Goal: Transaction & Acquisition: Purchase product/service

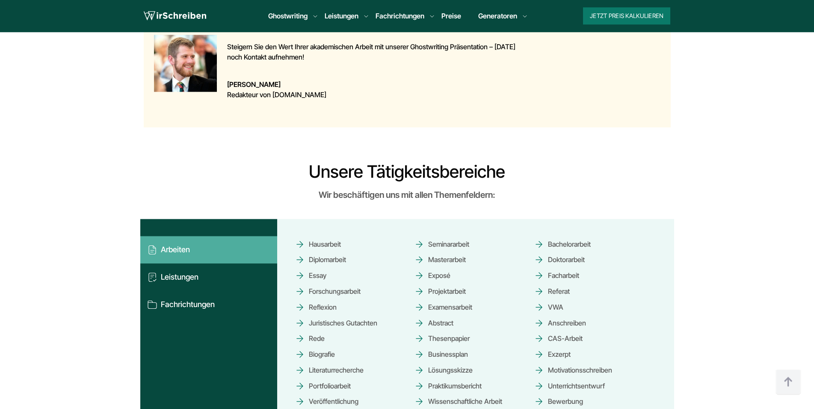
scroll to position [1179, 0]
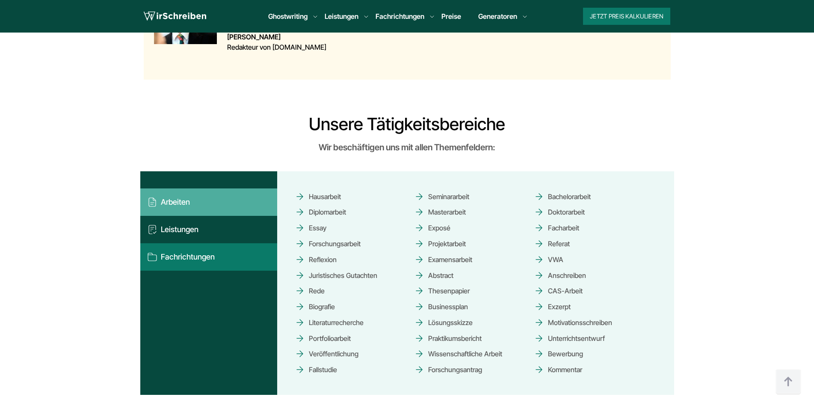
click at [205, 258] on button "Fachrichtungen" at bounding box center [208, 256] width 137 height 27
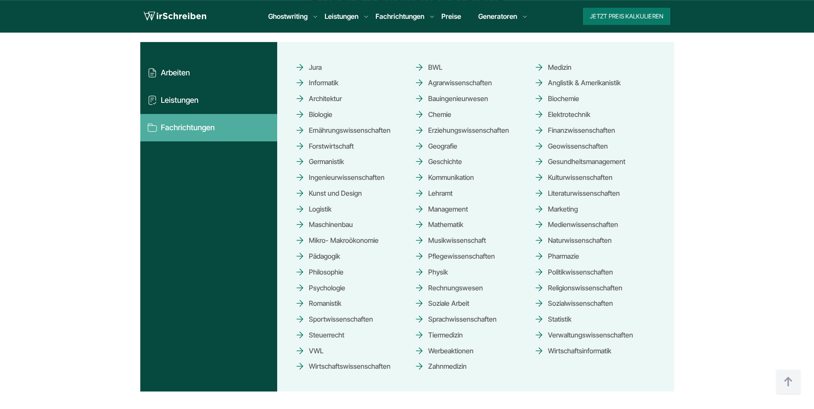
scroll to position [1309, 0]
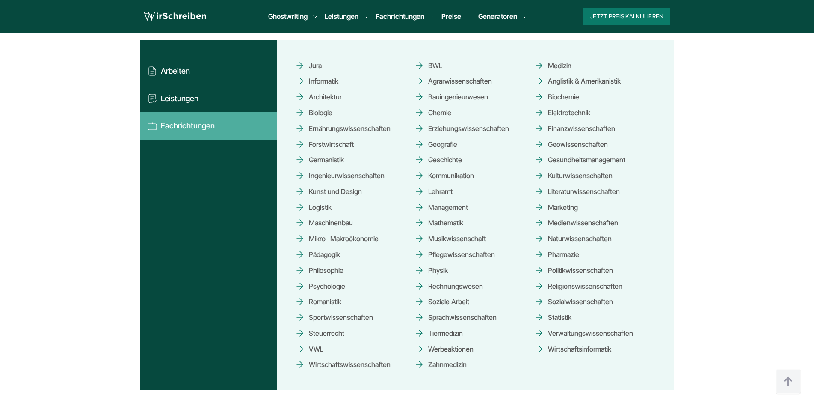
click at [574, 304] on span "Sozialwissenschaften" at bounding box center [573, 301] width 79 height 15
click at [540, 300] on span "Sozialwissenschaften" at bounding box center [573, 301] width 79 height 15
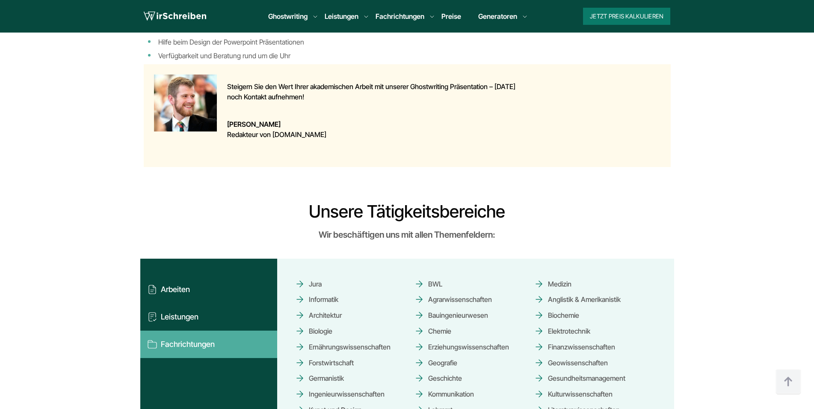
scroll to position [917, 0]
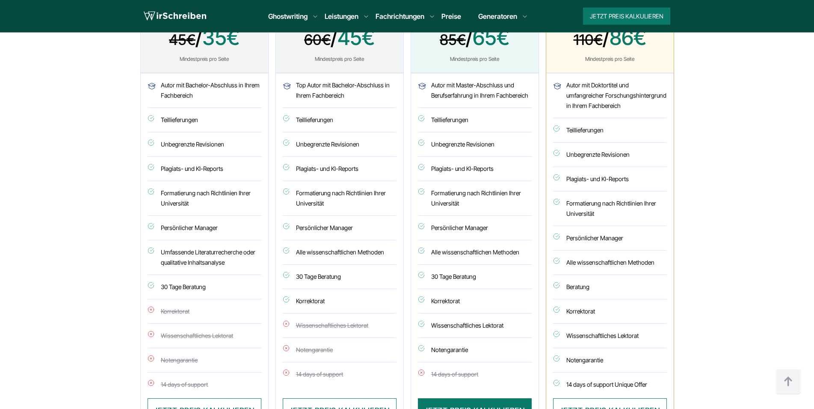
scroll to position [611, 0]
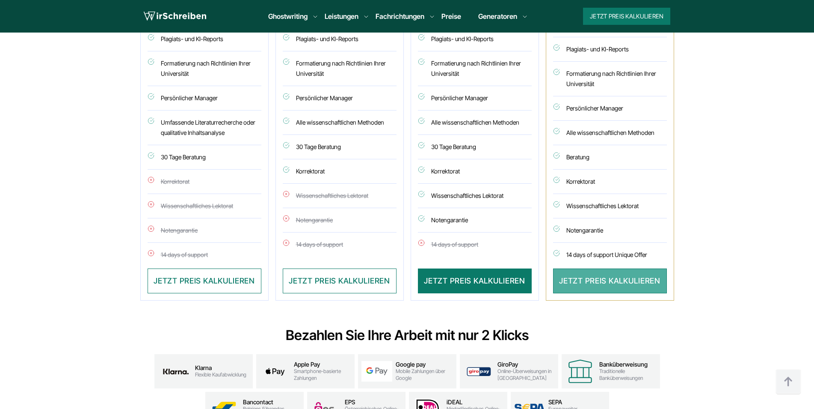
click at [582, 284] on button "JETZT PREIS KALKULIEREN" at bounding box center [610, 280] width 114 height 25
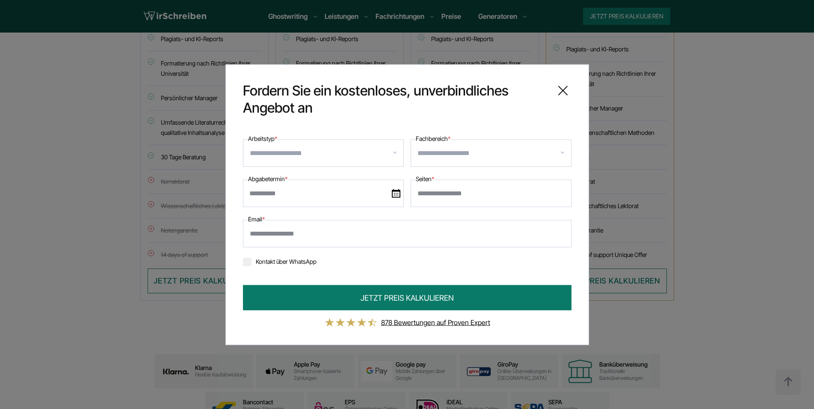
click at [398, 159] on input "Arbeitstyp *" at bounding box center [327, 153] width 154 height 14
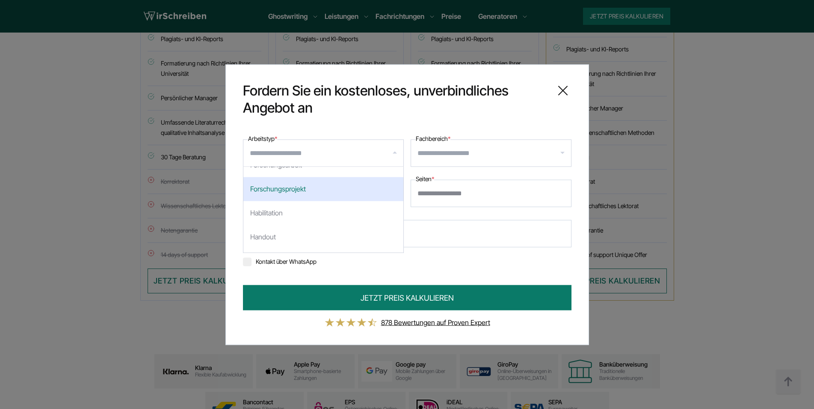
click at [352, 199] on div "Forschungsprojekt" at bounding box center [323, 189] width 160 height 24
select select "**"
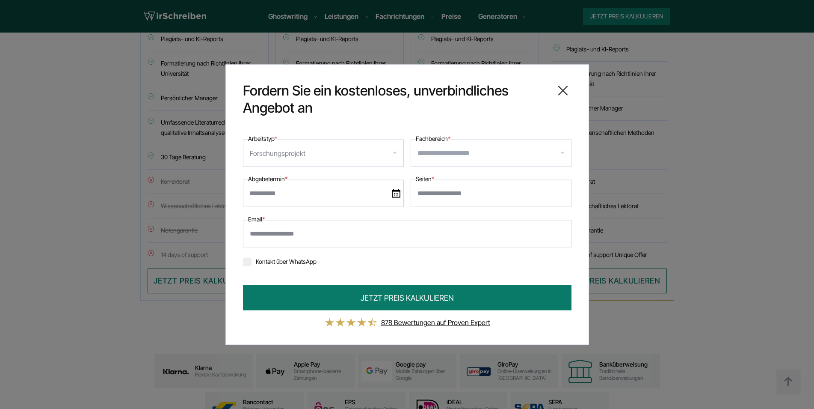
click at [520, 153] on input "Fachbereich *" at bounding box center [495, 153] width 154 height 14
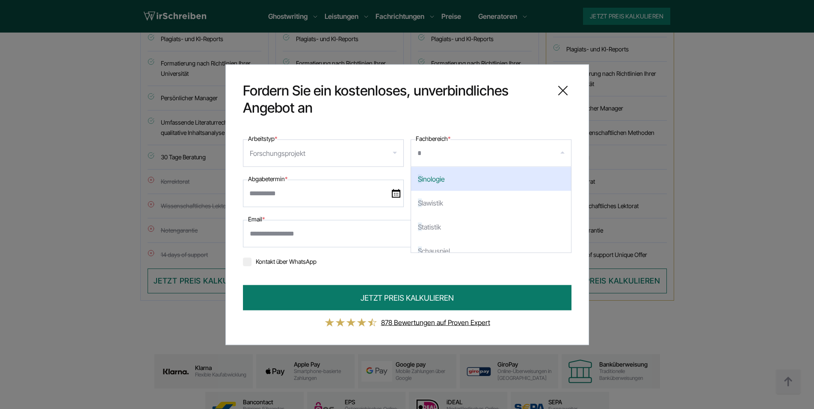
type input "**"
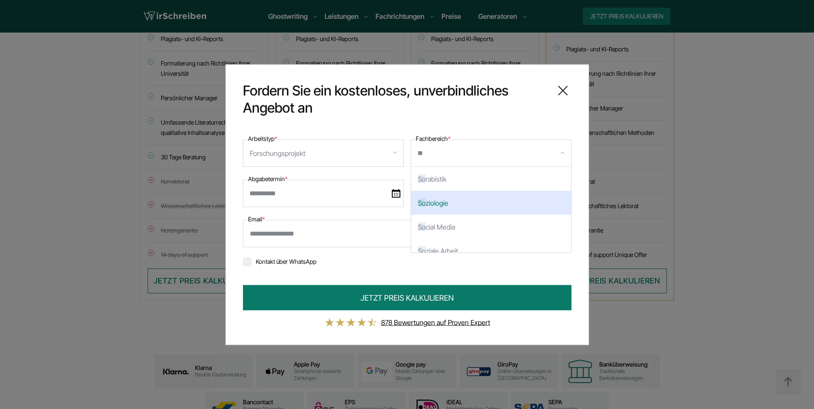
click at [451, 206] on div "So ziologie" at bounding box center [491, 202] width 160 height 24
select select "***"
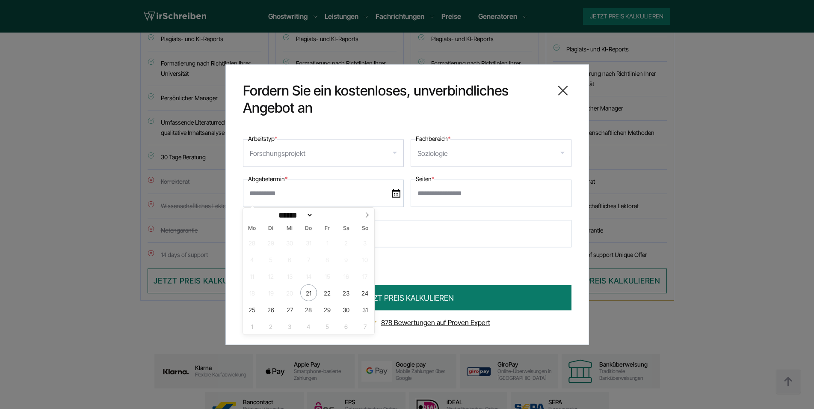
click at [398, 198] on input "text" at bounding box center [323, 192] width 161 height 27
click at [370, 217] on icon at bounding box center [367, 215] width 6 height 6
select select "*"
click at [363, 264] on span "14" at bounding box center [365, 259] width 17 height 17
type input "**********"
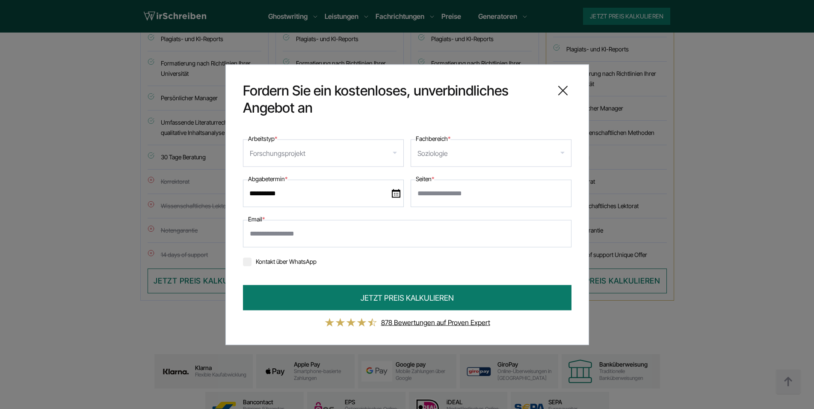
click at [562, 92] on icon at bounding box center [563, 90] width 9 height 9
